Goal: Transaction & Acquisition: Purchase product/service

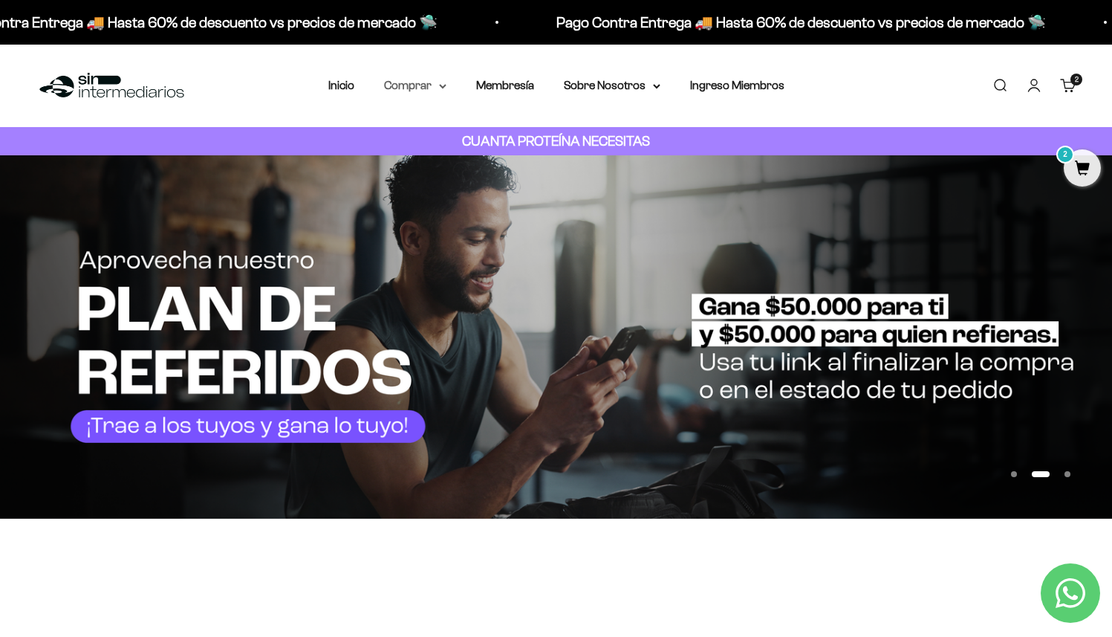
click at [400, 86] on summary "Comprar" at bounding box center [415, 85] width 62 height 19
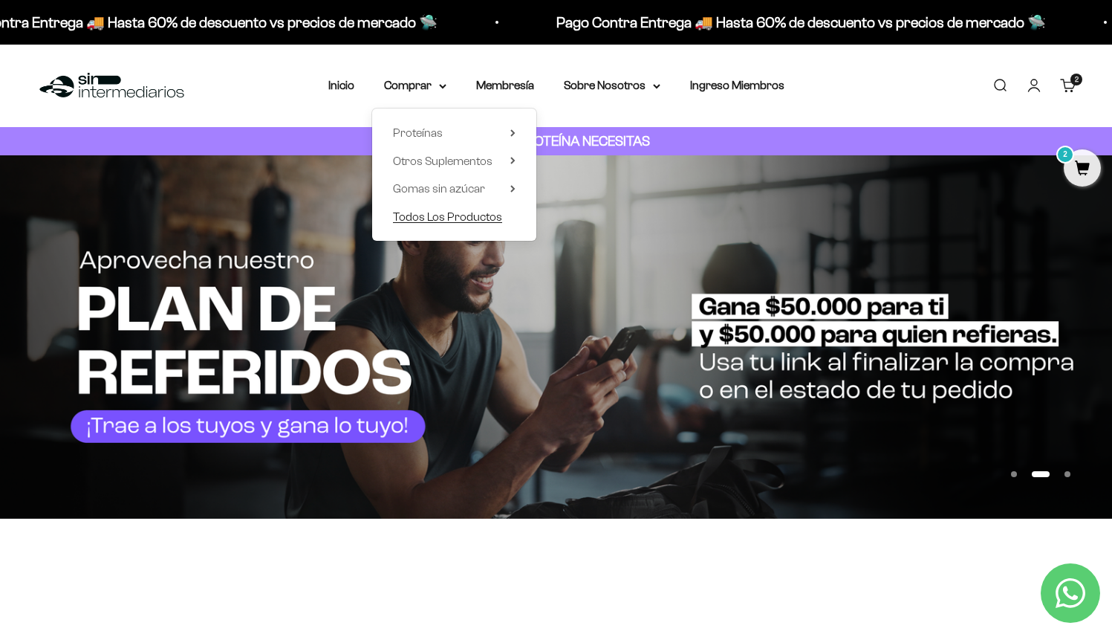
click at [459, 223] on span "Todos Los Productos" at bounding box center [447, 216] width 109 height 13
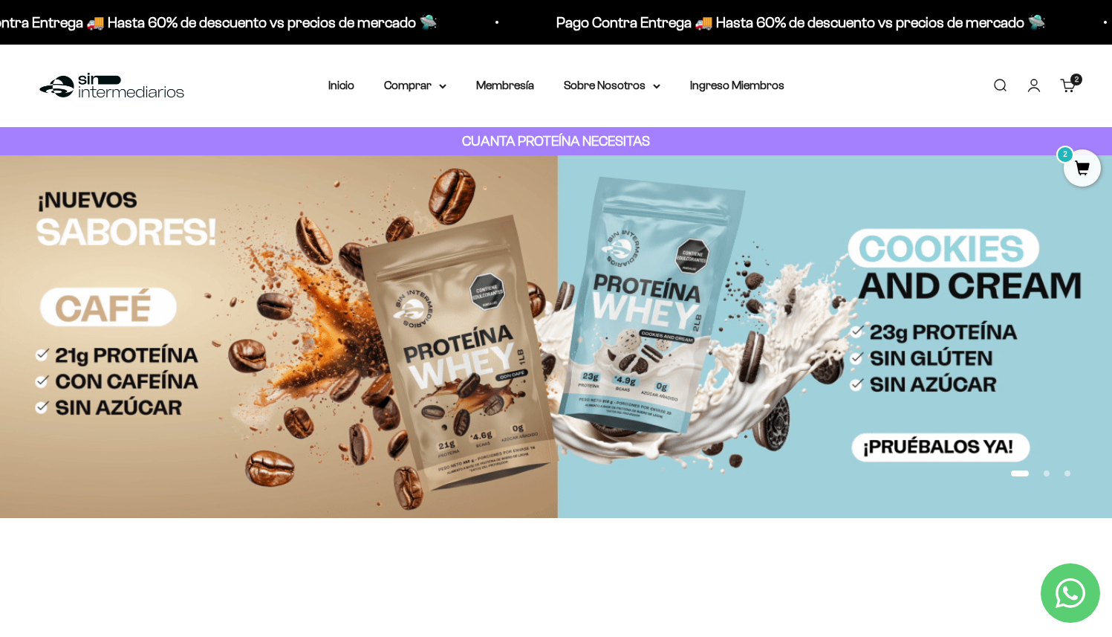
click at [1079, 83] on cart-count "2 artículos 2" at bounding box center [1077, 80] width 12 height 12
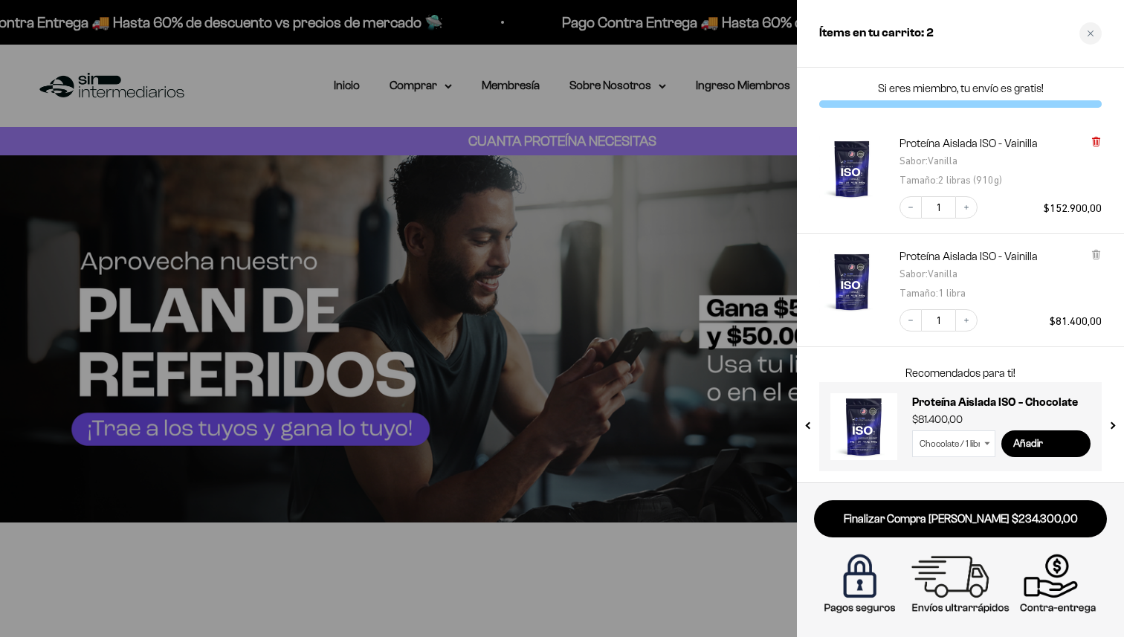
click at [1097, 140] on icon at bounding box center [1095, 140] width 3 height 7
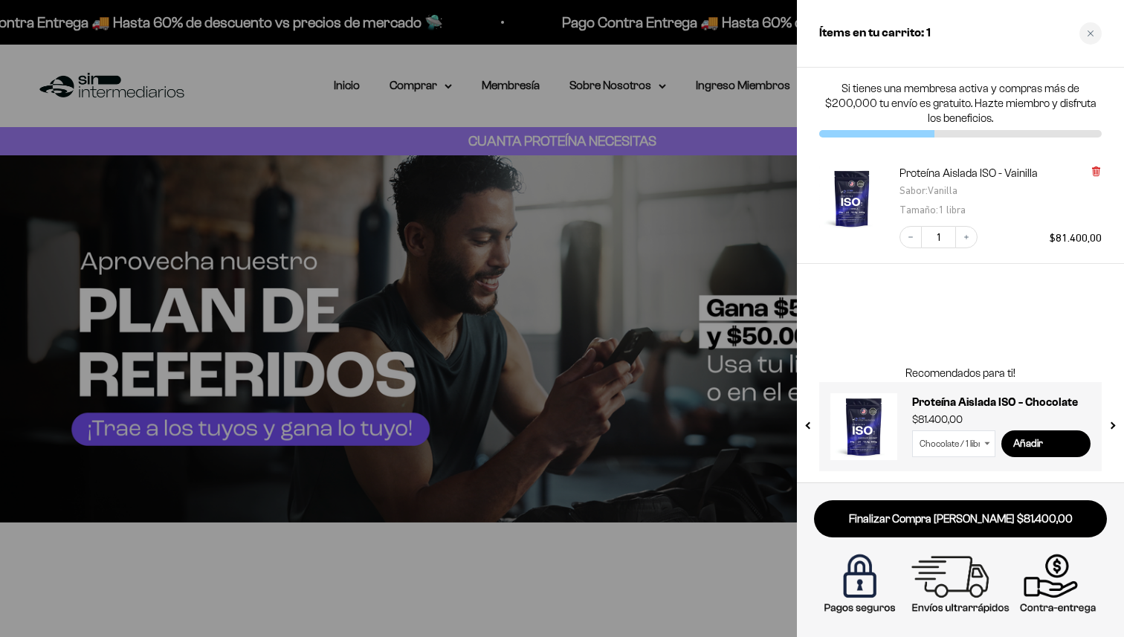
click at [1096, 169] on icon at bounding box center [1095, 171] width 6 height 7
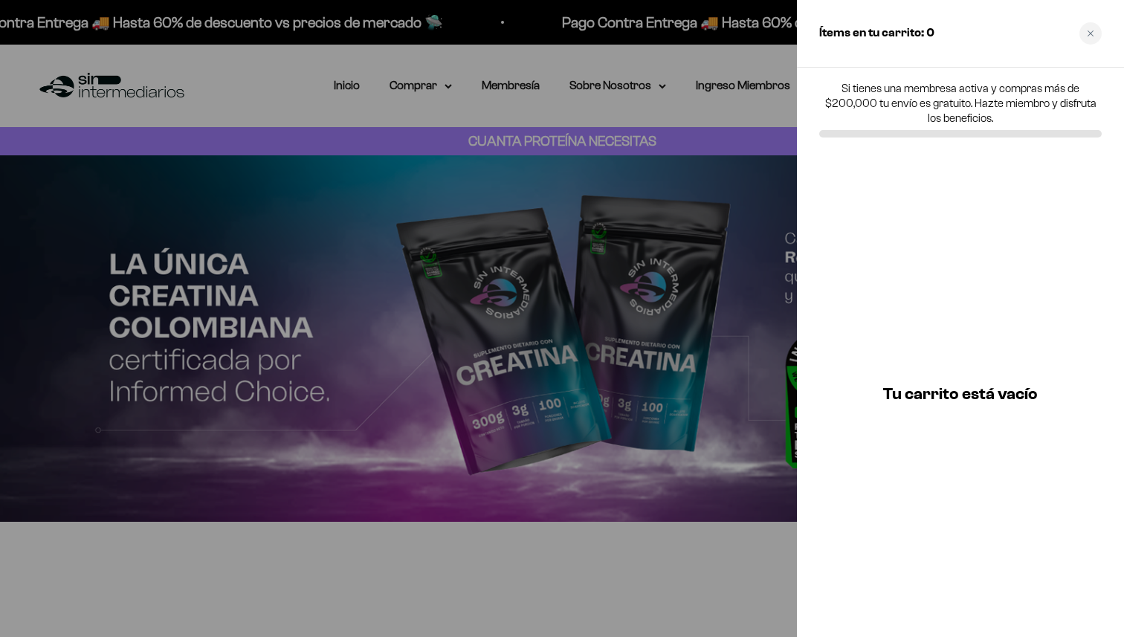
click at [435, 90] on div at bounding box center [562, 318] width 1124 height 637
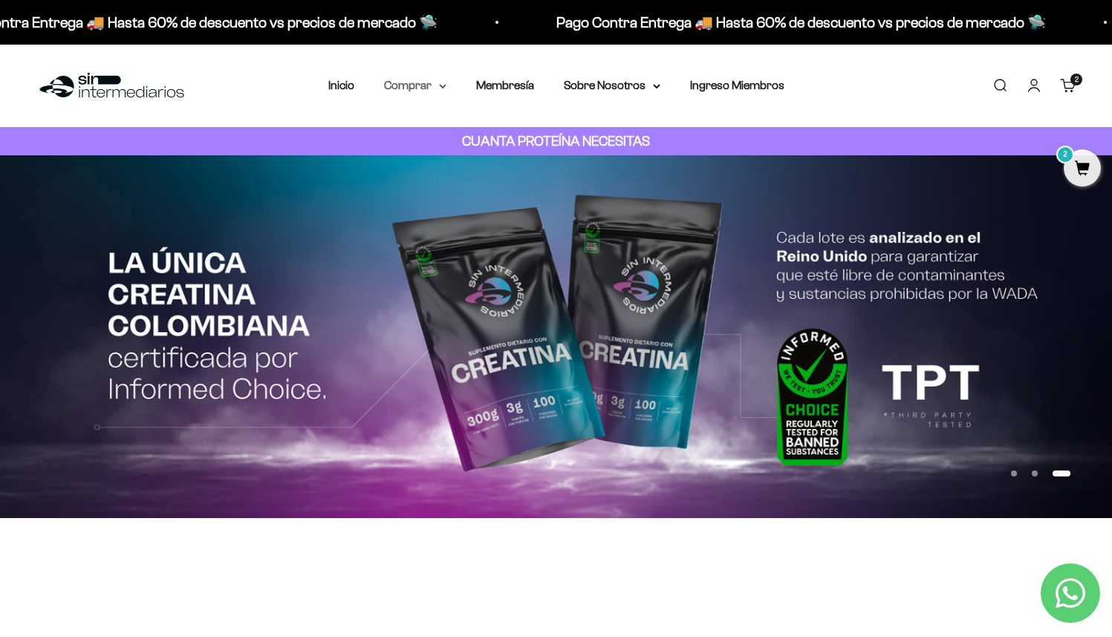
click at [429, 85] on summary "Comprar" at bounding box center [415, 85] width 62 height 19
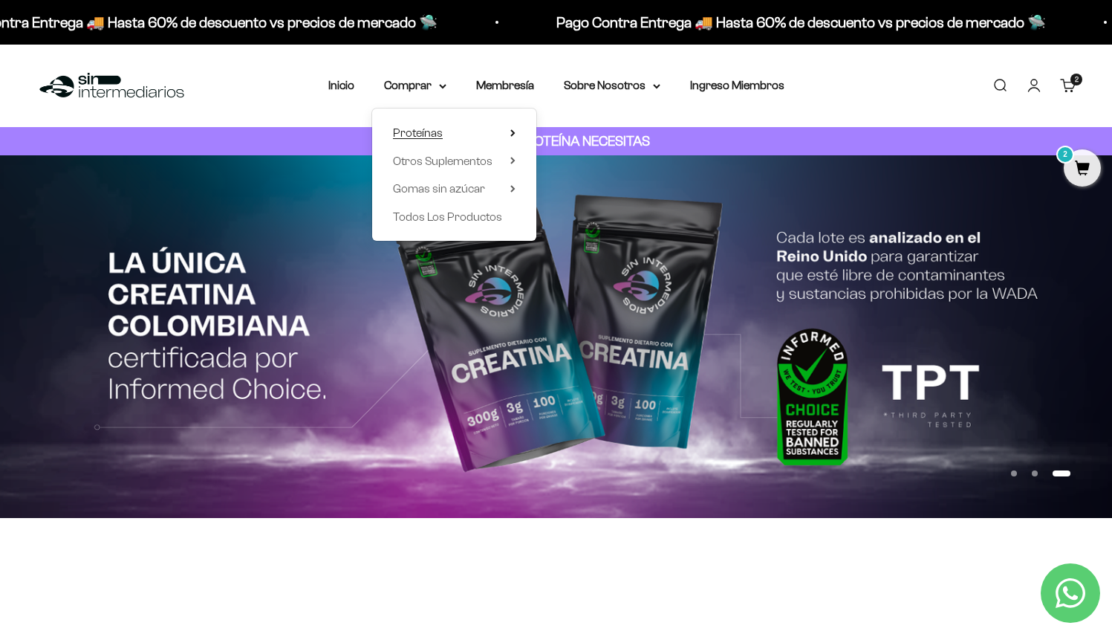
click at [450, 134] on summary "Proteínas" at bounding box center [454, 132] width 123 height 19
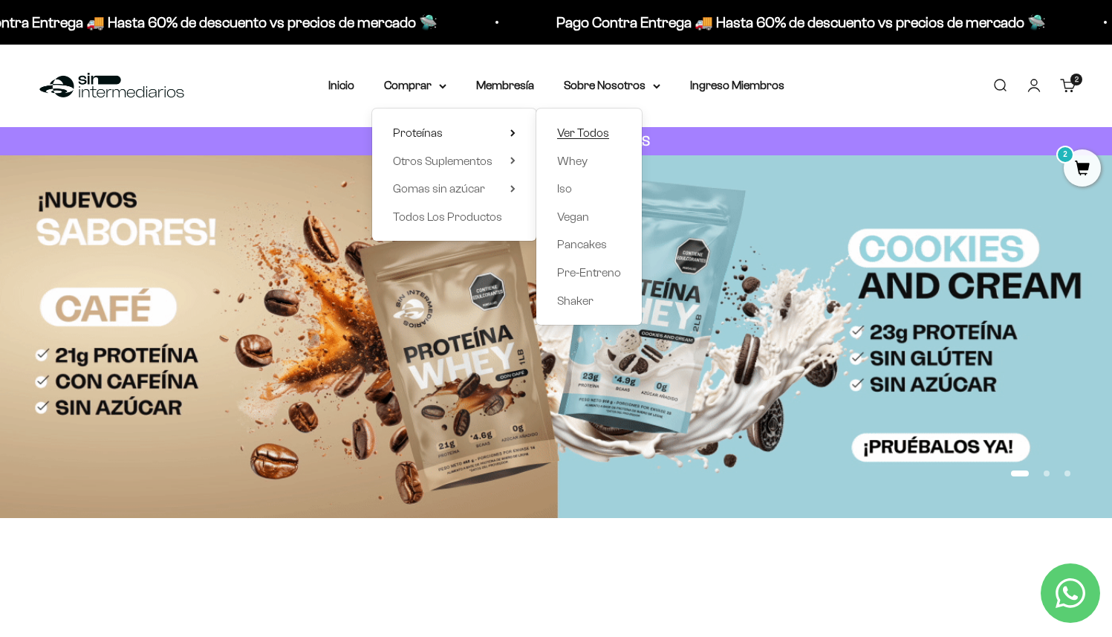
click at [588, 129] on span "Ver Todos" at bounding box center [583, 132] width 52 height 13
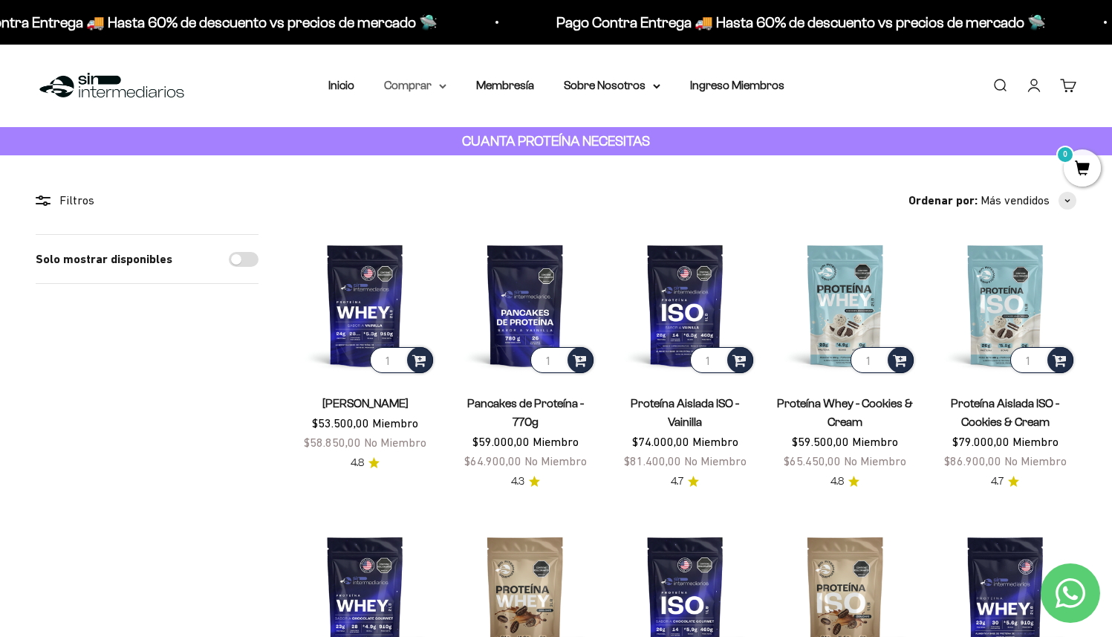
click at [429, 80] on summary "Comprar" at bounding box center [415, 85] width 62 height 19
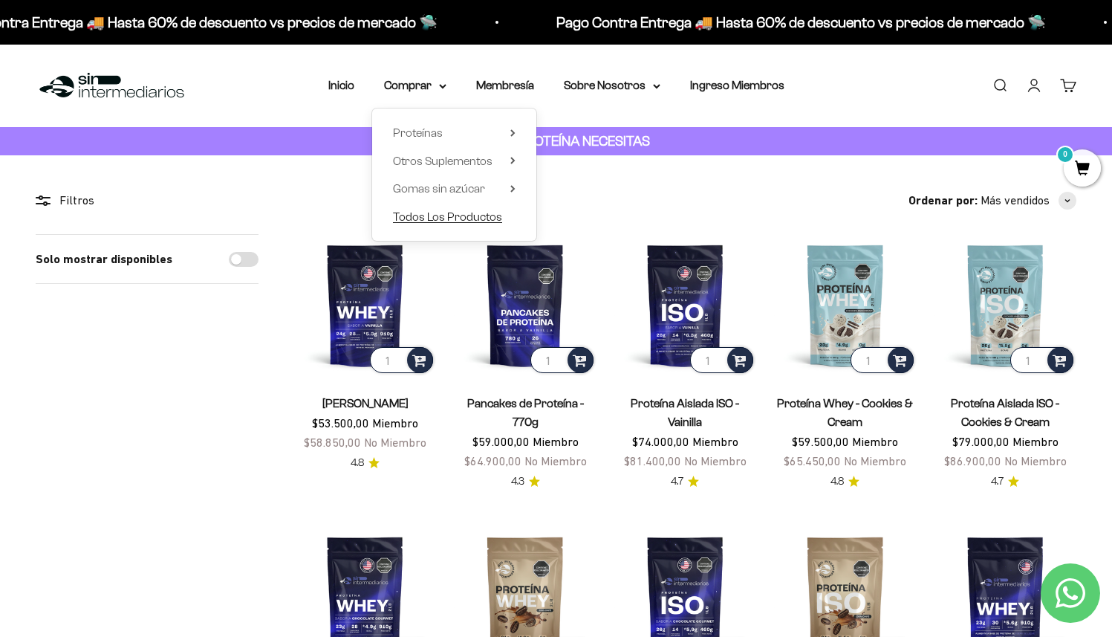
click at [461, 216] on span "Todos Los Productos" at bounding box center [447, 216] width 109 height 13
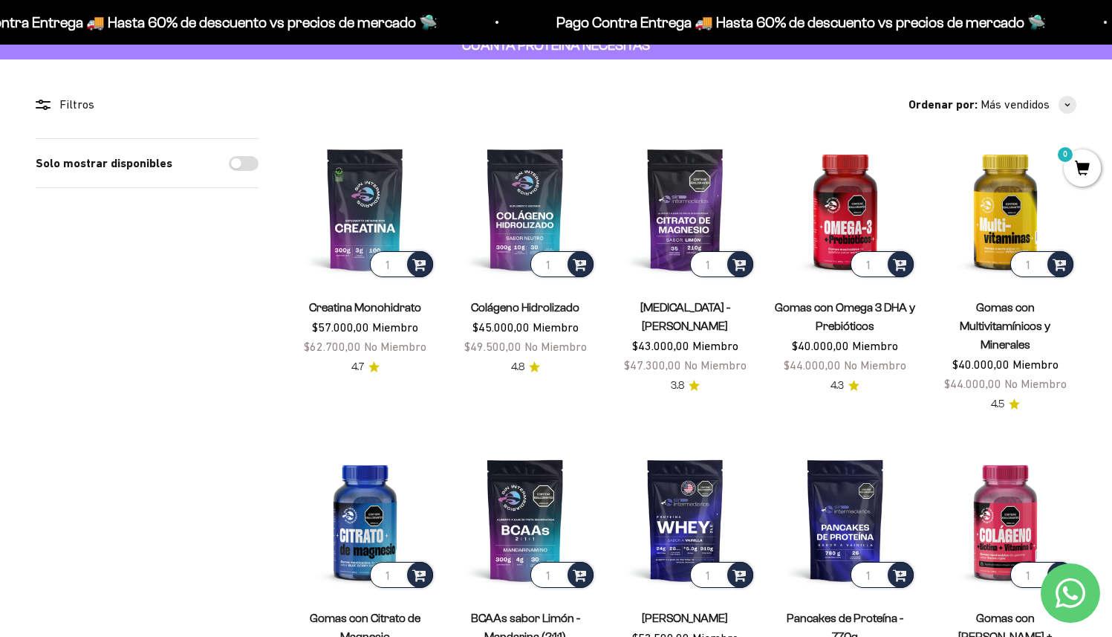
scroll to position [111, 0]
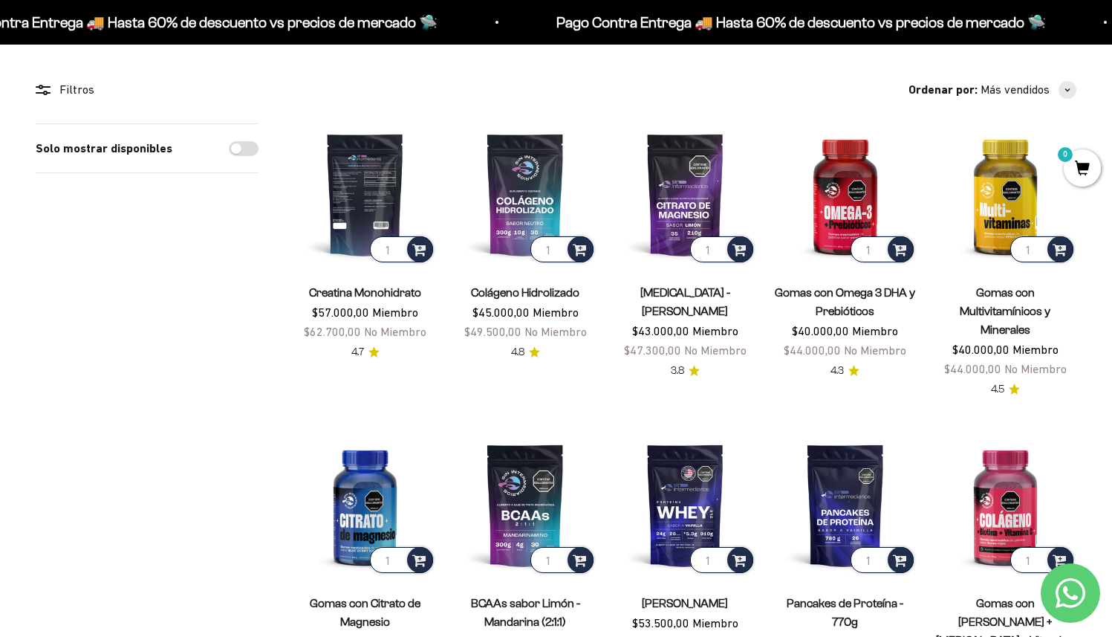
click at [370, 203] on img at bounding box center [365, 194] width 142 height 142
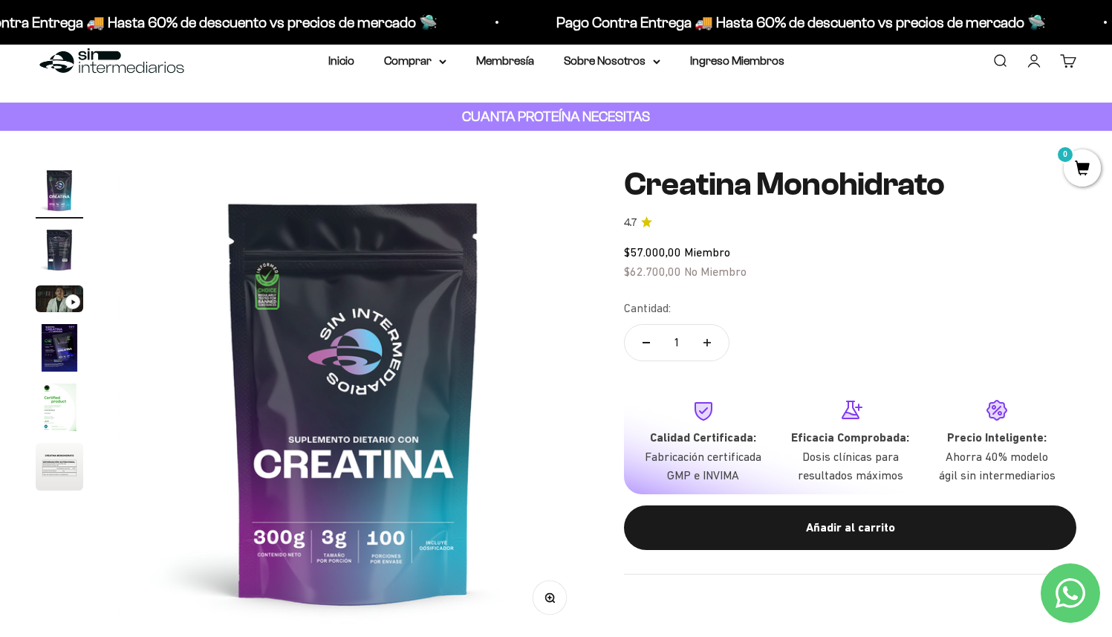
scroll to position [29, 0]
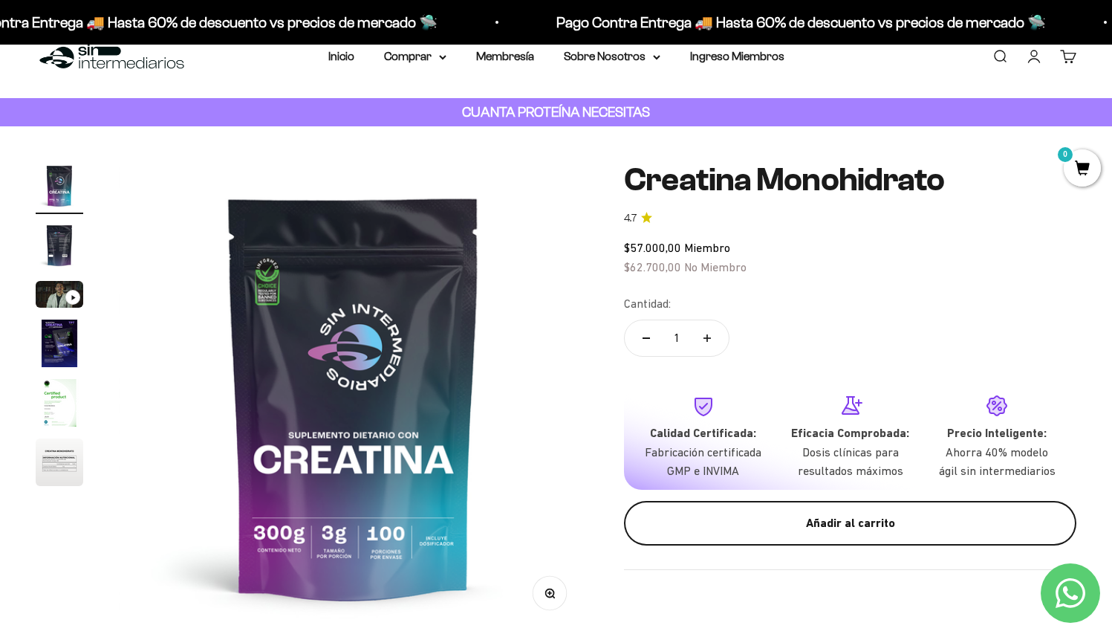
click at [846, 523] on div "Añadir al carrito" at bounding box center [850, 523] width 393 height 19
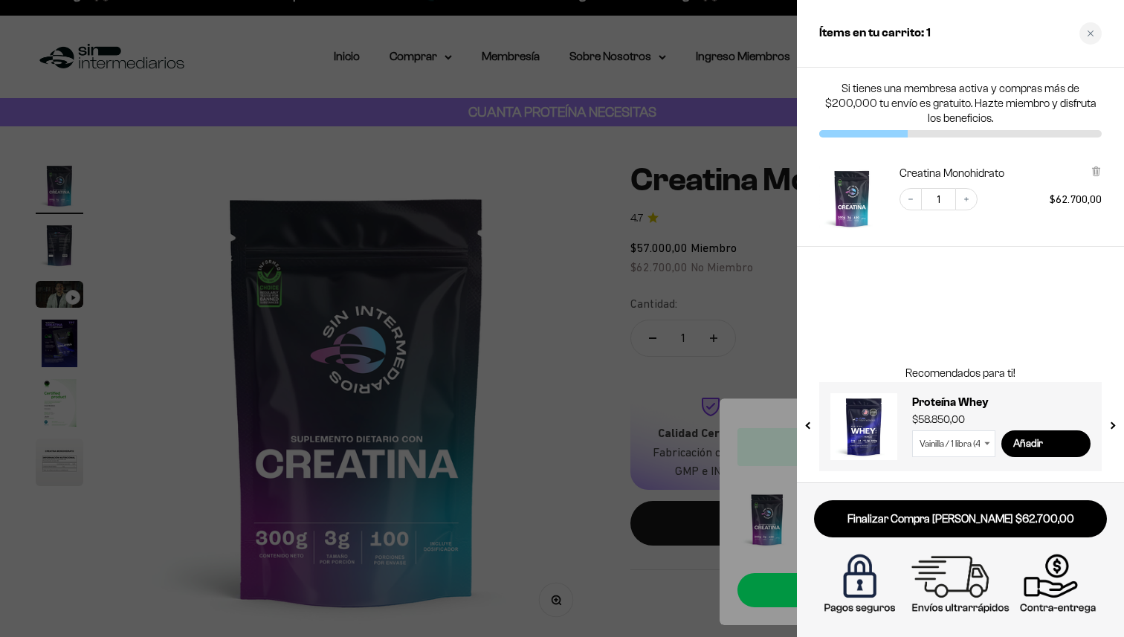
click at [719, 277] on div at bounding box center [562, 318] width 1124 height 637
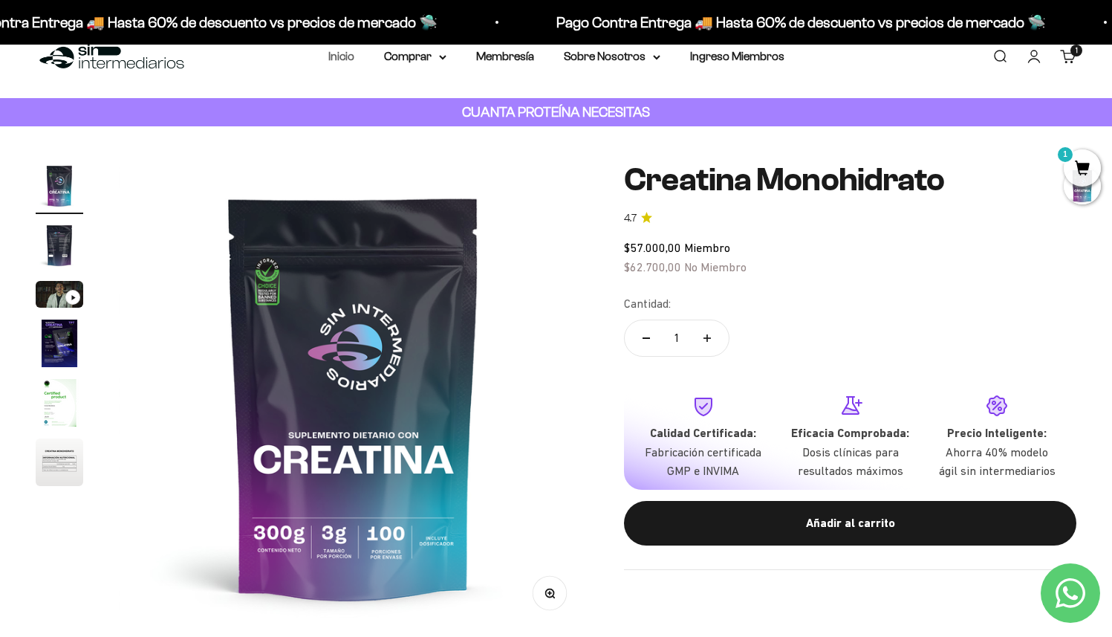
click at [349, 56] on link "Inicio" at bounding box center [341, 56] width 26 height 13
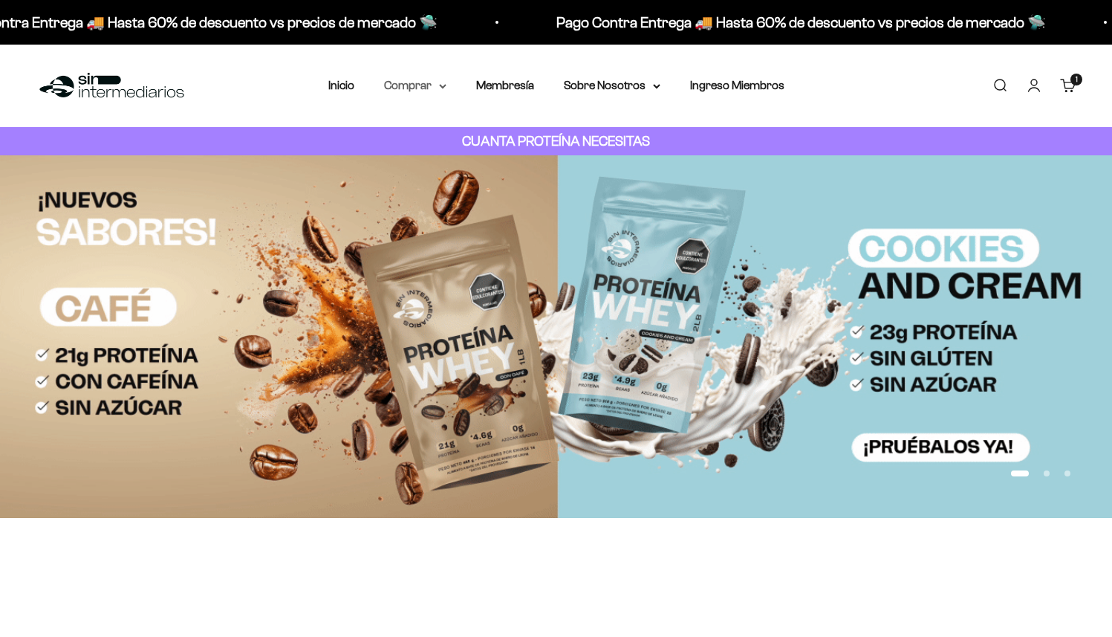
click at [409, 85] on summary "Comprar" at bounding box center [415, 85] width 62 height 19
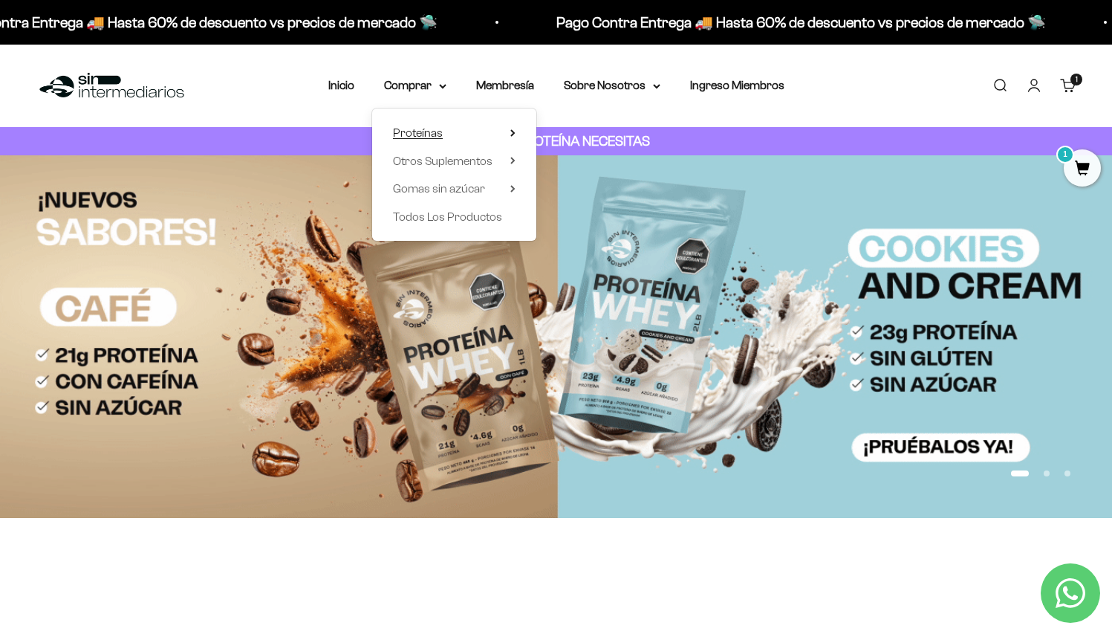
click at [459, 134] on summary "Proteínas" at bounding box center [454, 132] width 123 height 19
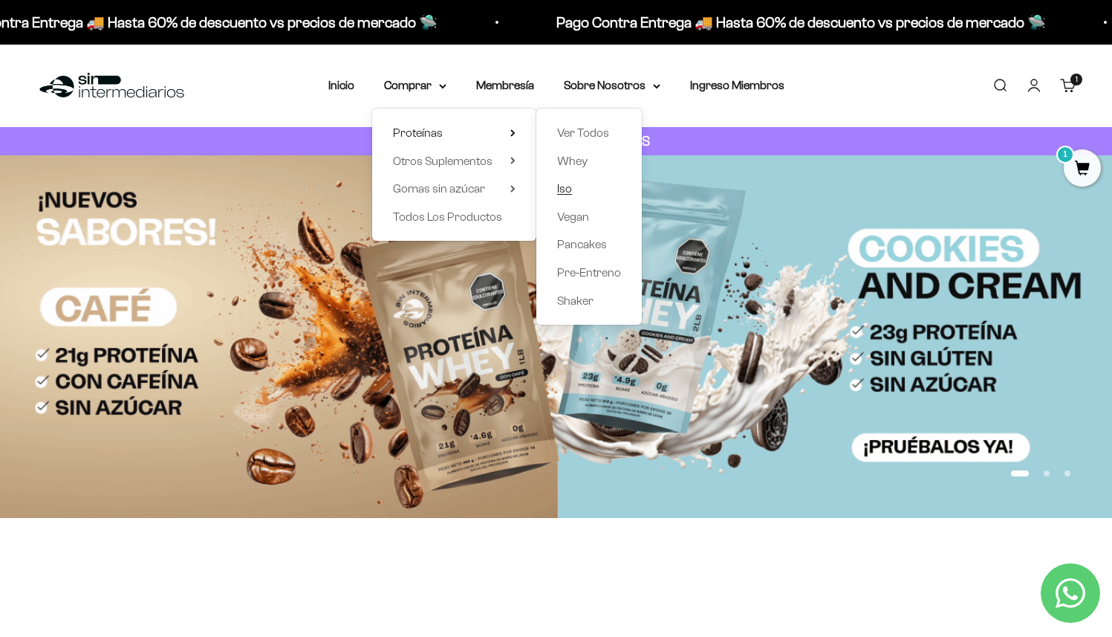
click at [564, 186] on span "Iso" at bounding box center [564, 188] width 15 height 13
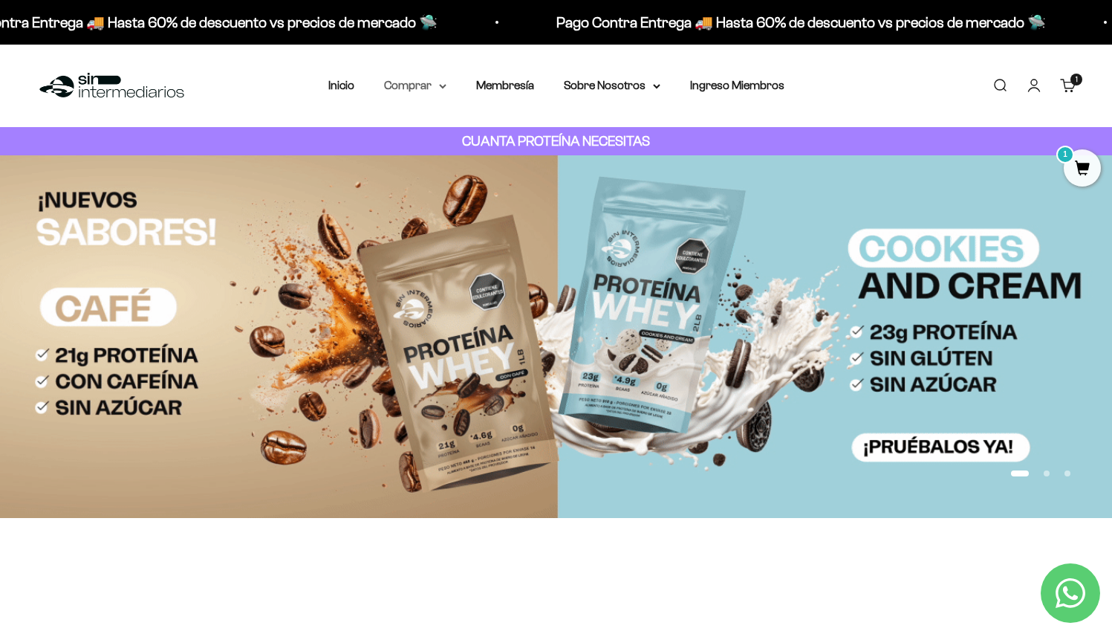
click at [430, 85] on summary "Comprar" at bounding box center [415, 85] width 62 height 19
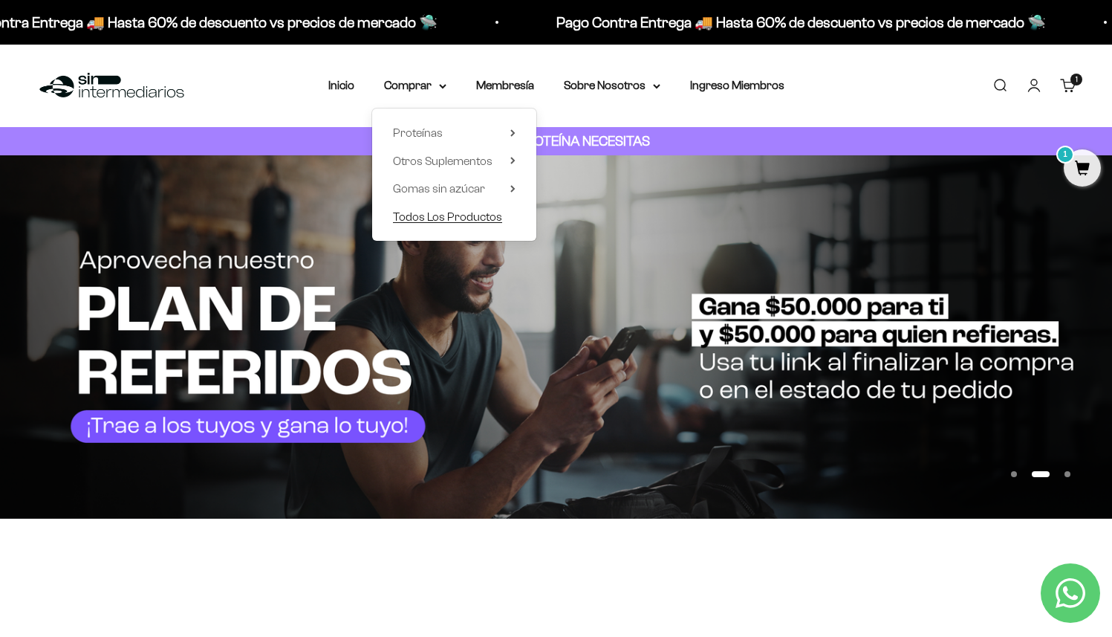
click at [456, 221] on span "Todos Los Productos" at bounding box center [447, 216] width 109 height 13
